Goal: Find specific page/section: Find specific page/section

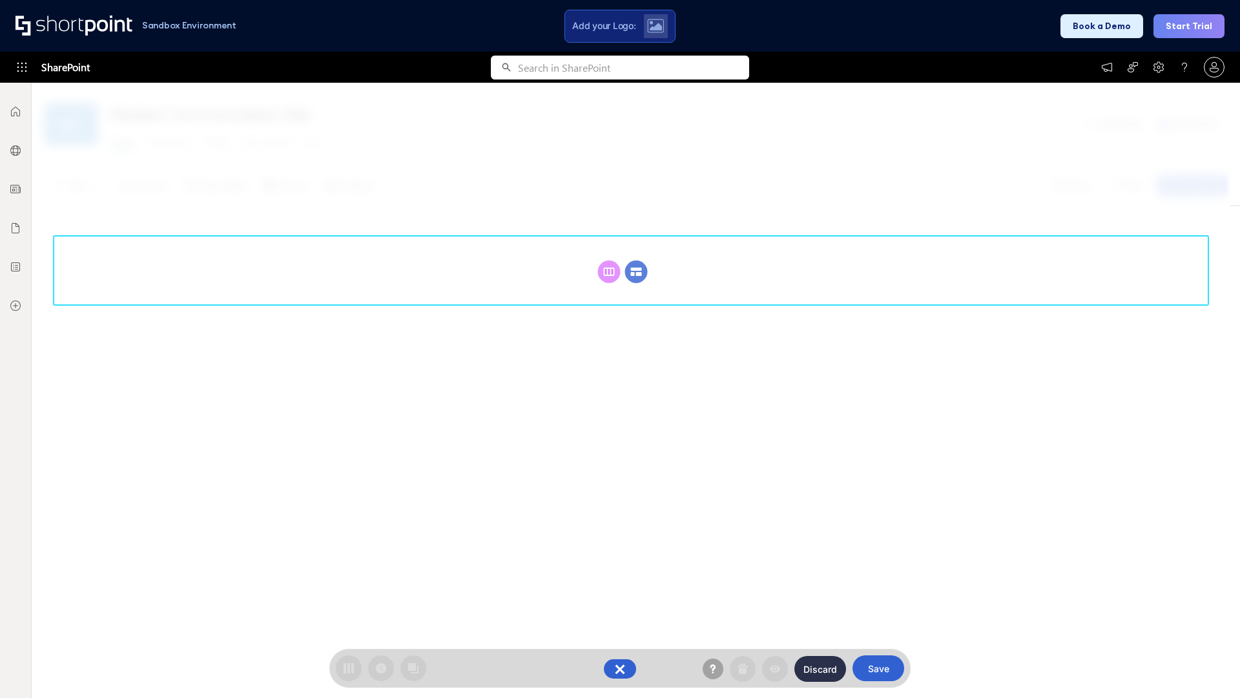
click at [636, 271] on circle at bounding box center [636, 271] width 23 height 23
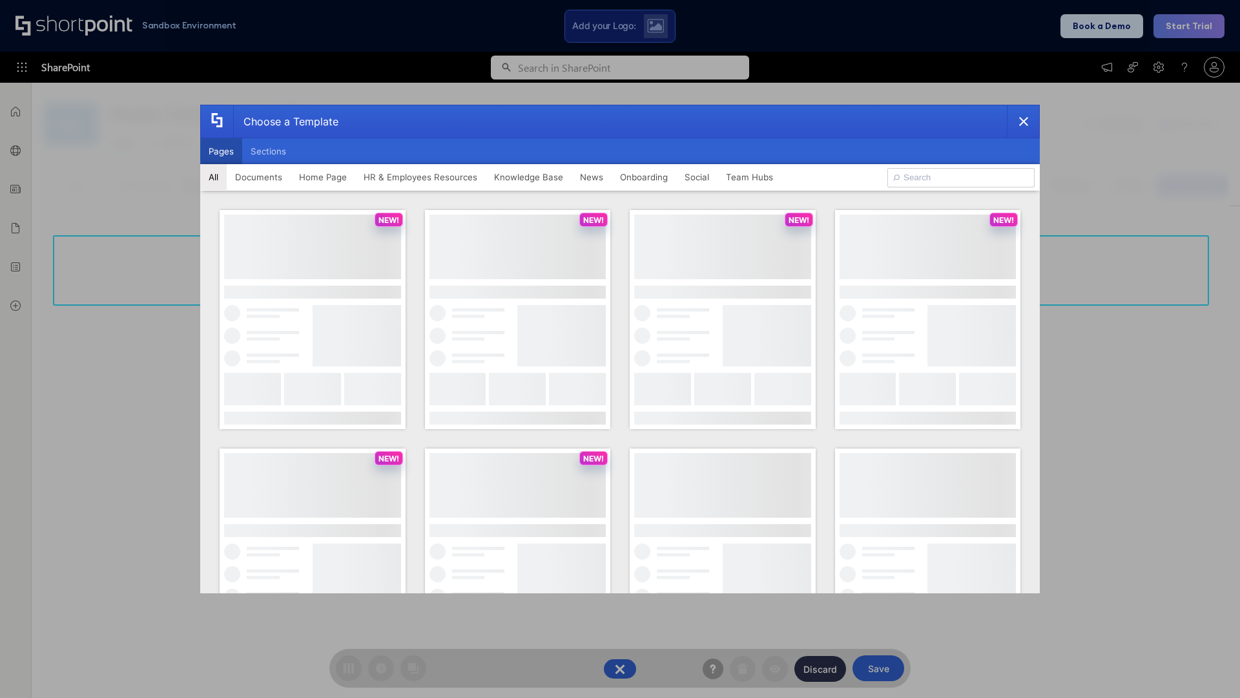
click at [221, 151] on button "Pages" at bounding box center [221, 151] width 42 height 26
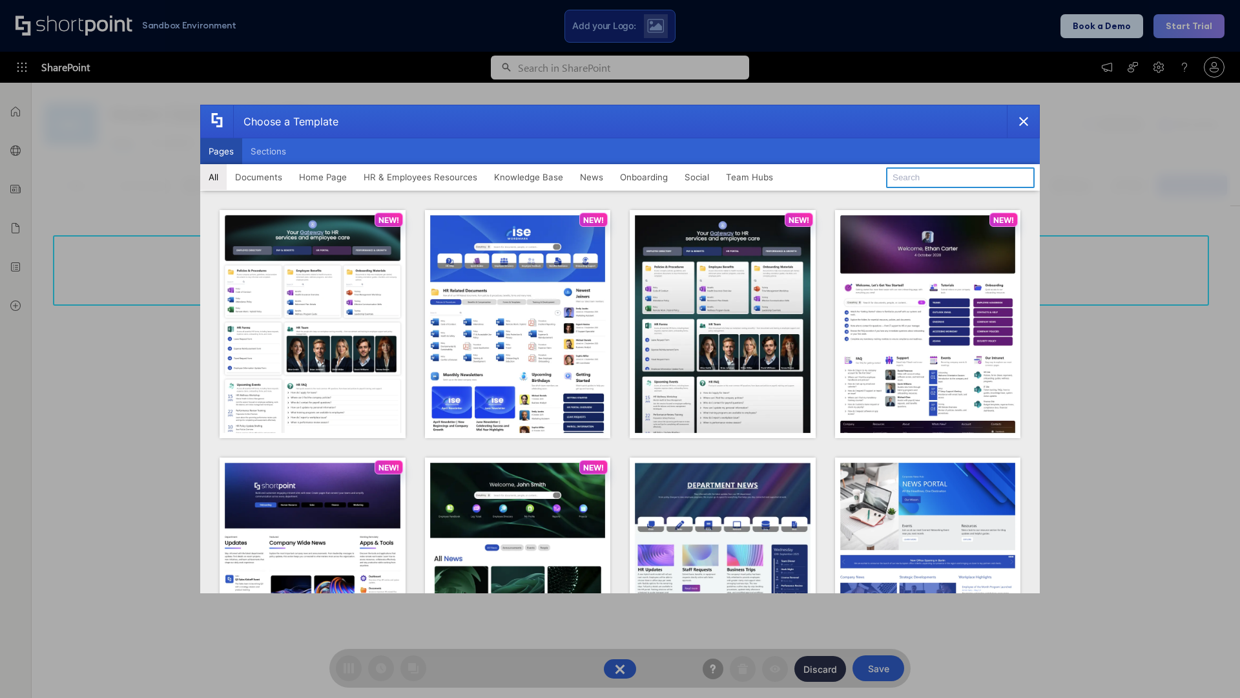
type input "Team Hub 4"
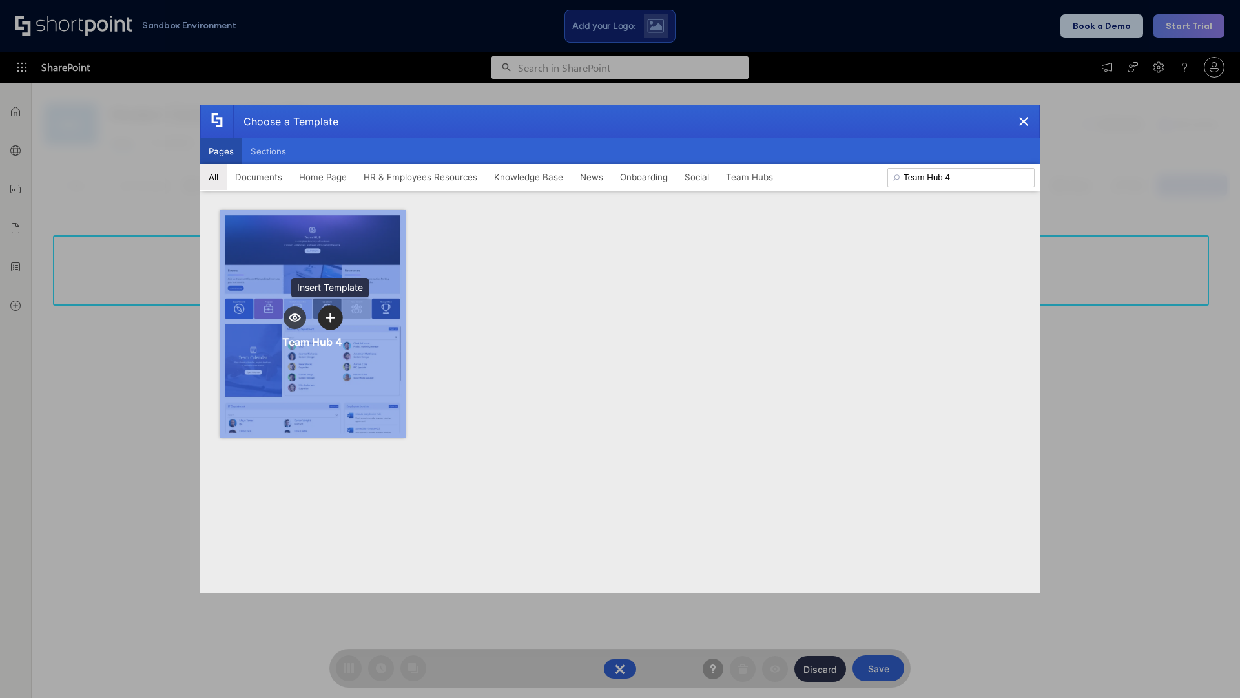
click at [330, 317] on icon "template selector" at bounding box center [330, 317] width 9 height 9
